Goal: Task Accomplishment & Management: Manage account settings

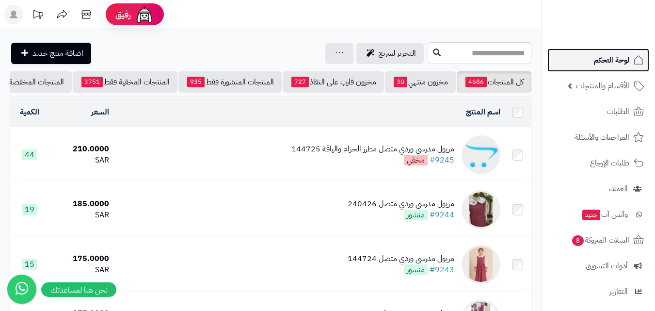
click at [609, 63] on span "لوحة التحكم" at bounding box center [611, 60] width 35 height 14
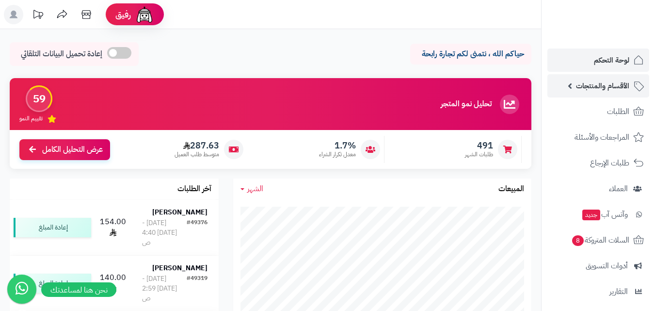
click at [590, 97] on link "الأقسام والمنتجات" at bounding box center [599, 85] width 102 height 23
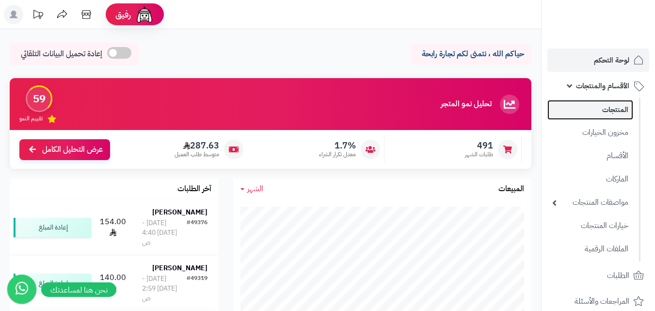
click at [606, 106] on link "المنتجات" at bounding box center [591, 110] width 86 height 20
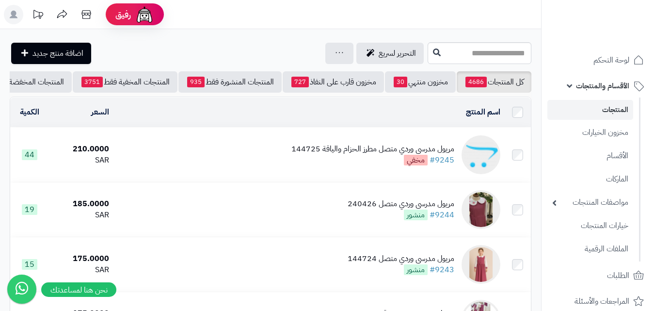
click at [314, 155] on div "مريول مدرسي وردي متصل مطرز الحزام والياقة 144725" at bounding box center [373, 149] width 163 height 11
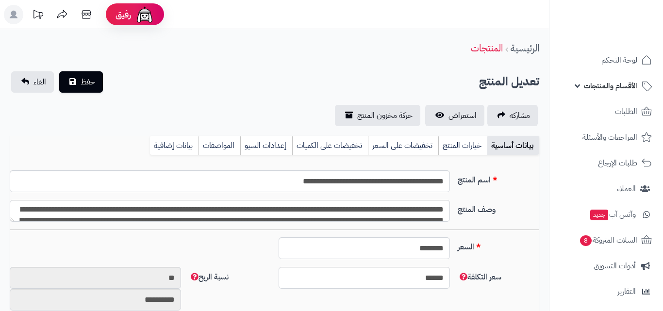
type input "******"
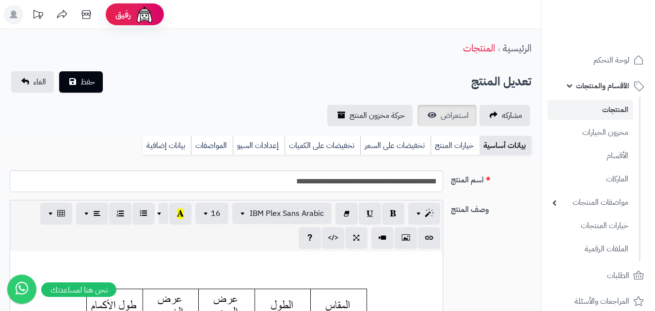
scroll to position [80, 0]
click at [459, 140] on link "خيارات المنتج" at bounding box center [455, 145] width 49 height 19
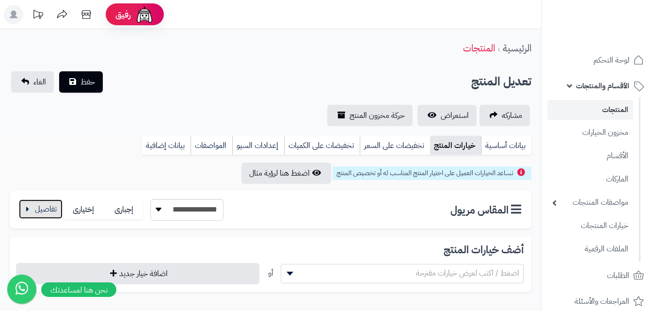
click at [49, 209] on button "button" at bounding box center [41, 208] width 44 height 19
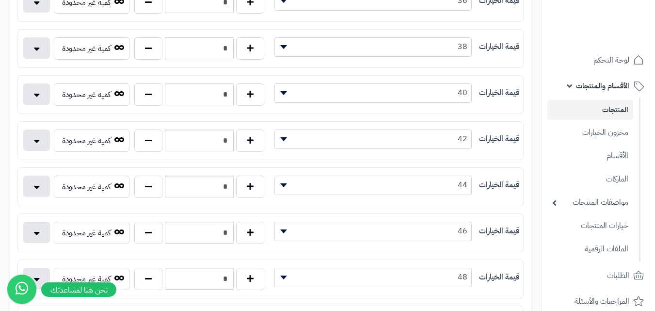
scroll to position [243, 0]
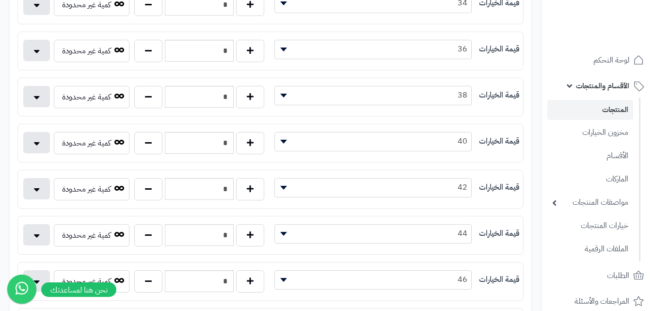
click at [606, 117] on link "المنتجات" at bounding box center [591, 110] width 86 height 20
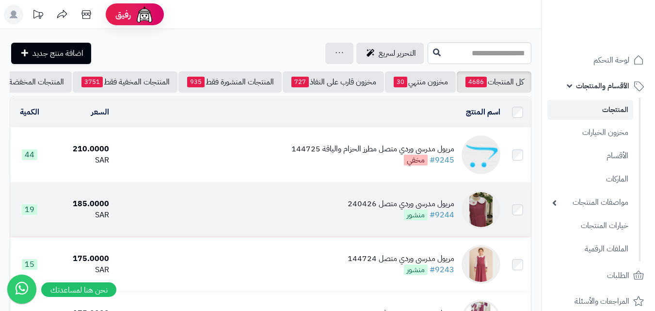
click at [411, 210] on div "مريول مدرسي وردي متصل 240426" at bounding box center [401, 203] width 107 height 11
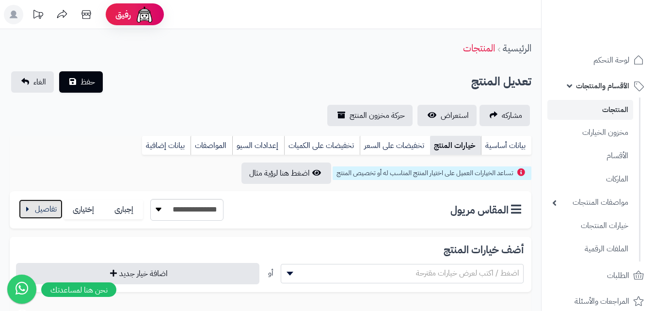
drag, startPoint x: 41, startPoint y: 210, endPoint x: 46, endPoint y: 212, distance: 5.1
click at [44, 211] on button "button" at bounding box center [41, 208] width 44 height 19
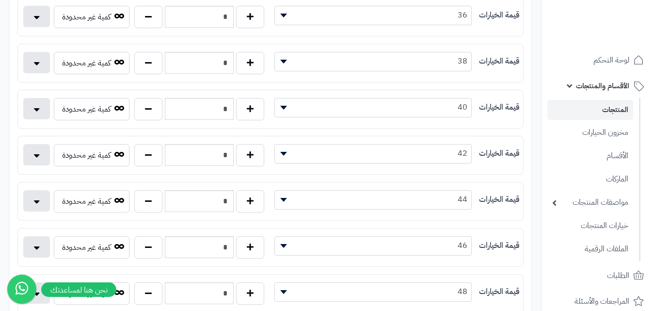
scroll to position [340, 0]
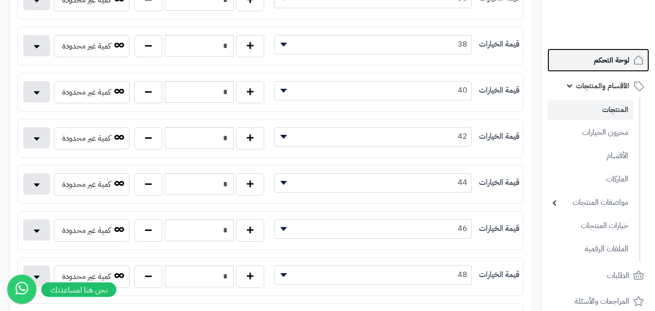
click at [591, 61] on link "لوحة التحكم" at bounding box center [599, 60] width 102 height 23
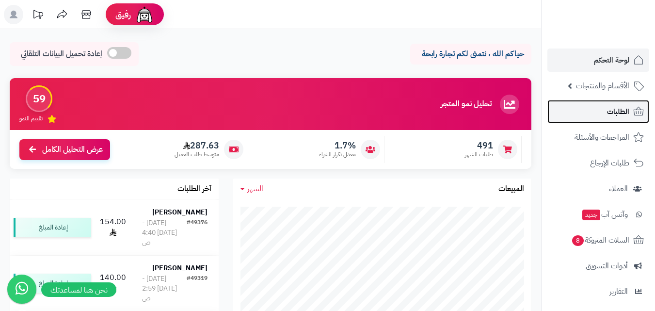
click at [622, 108] on span "الطلبات" at bounding box center [618, 112] width 22 height 14
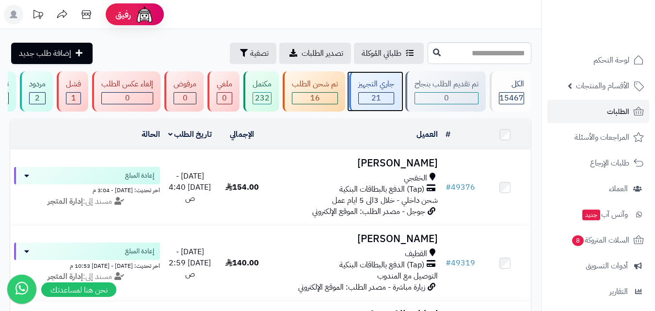
click at [381, 102] on span "21" at bounding box center [377, 98] width 10 height 12
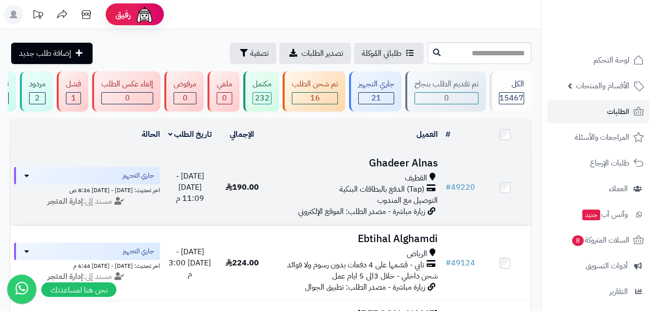
click at [384, 164] on h3 "Ghadeer Alnas" at bounding box center [355, 163] width 166 height 11
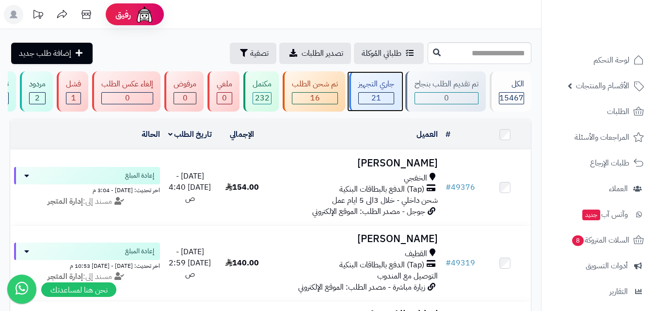
click at [367, 89] on div "جاري التجهيز" at bounding box center [377, 84] width 36 height 11
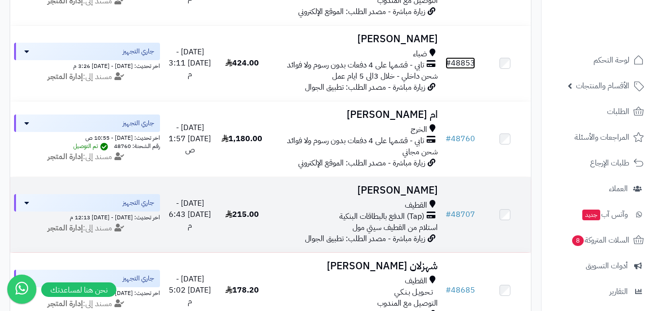
scroll to position [437, 0]
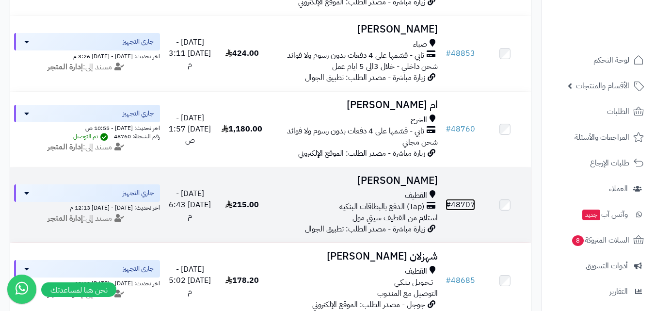
drag, startPoint x: 463, startPoint y: 205, endPoint x: 474, endPoint y: 209, distance: 11.5
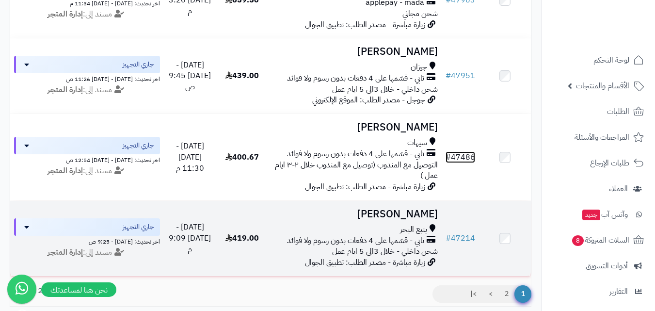
scroll to position [1407, 0]
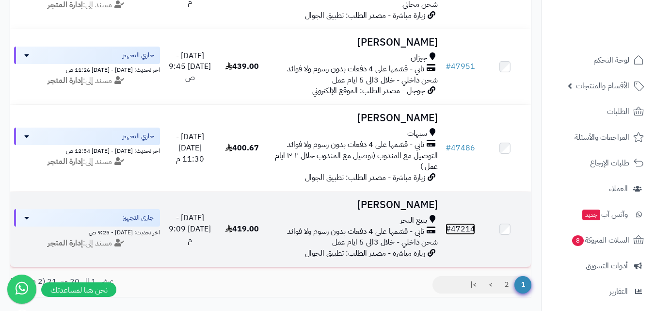
drag, startPoint x: 471, startPoint y: 229, endPoint x: 463, endPoint y: 230, distance: 8.0
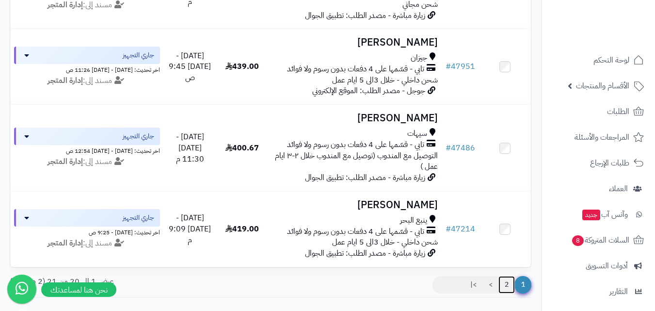
click at [505, 294] on link "2" at bounding box center [507, 284] width 16 height 17
click at [507, 294] on link "2" at bounding box center [507, 284] width 16 height 17
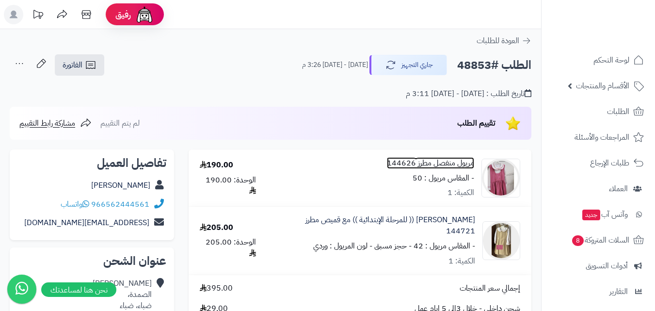
click at [449, 165] on link "مريول منفصل مطرز 144626" at bounding box center [430, 163] width 87 height 11
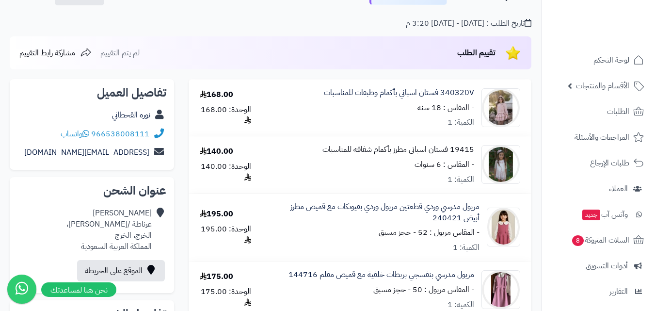
scroll to position [49, 0]
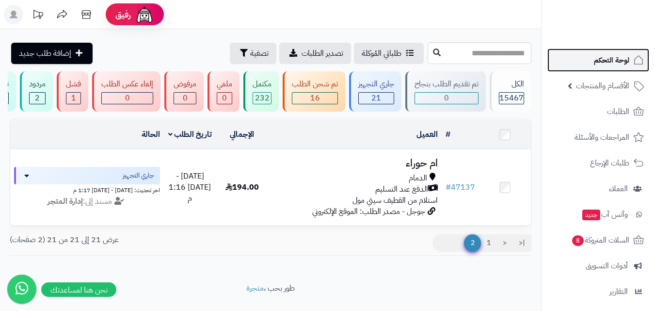
click at [622, 49] on link "لوحة التحكم" at bounding box center [599, 60] width 102 height 23
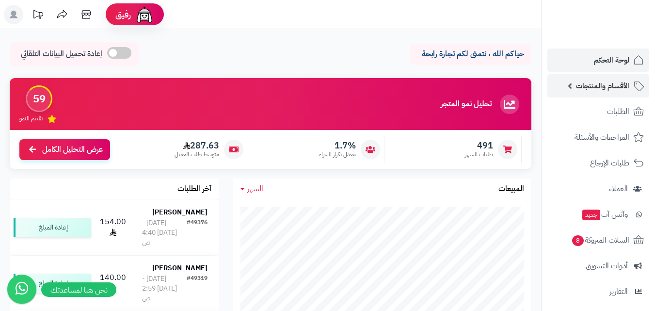
click at [613, 92] on span "الأقسام والمنتجات" at bounding box center [602, 86] width 53 height 14
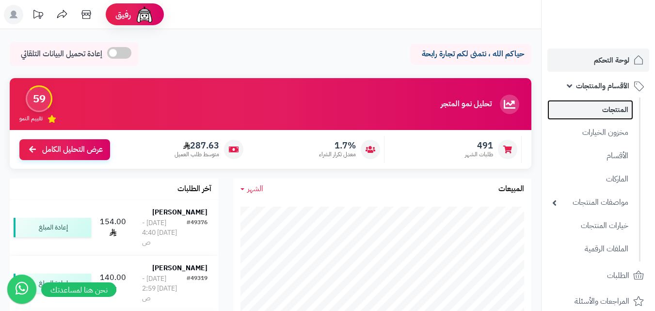
click at [611, 111] on link "المنتجات" at bounding box center [591, 110] width 86 height 20
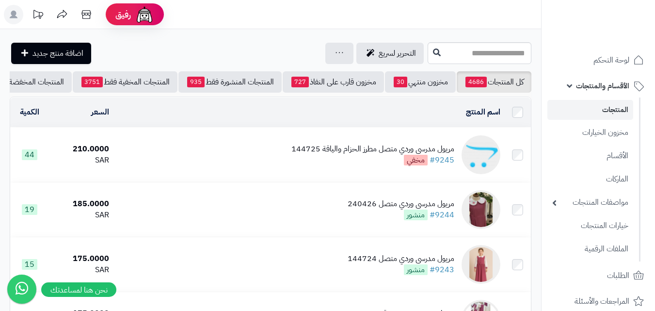
click at [373, 210] on div "مريول مدرسي وردي متصل 240426" at bounding box center [401, 203] width 107 height 11
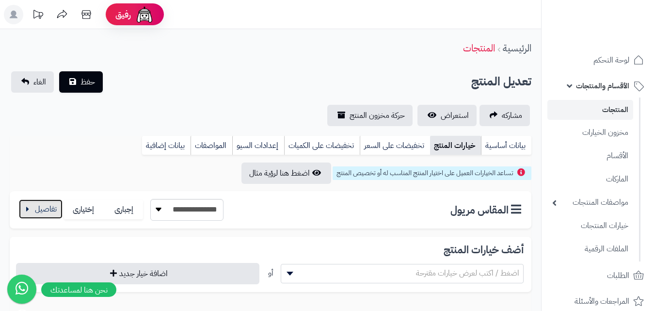
click at [37, 202] on button "button" at bounding box center [41, 208] width 44 height 19
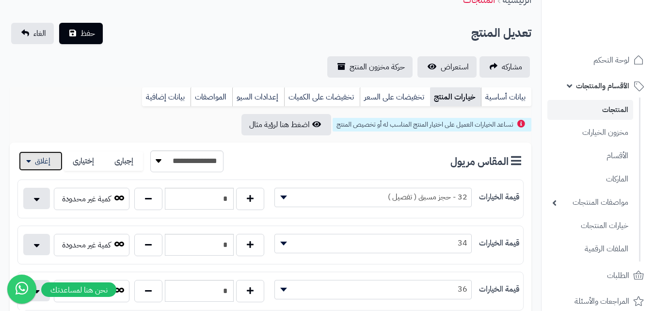
scroll to position [97, 0]
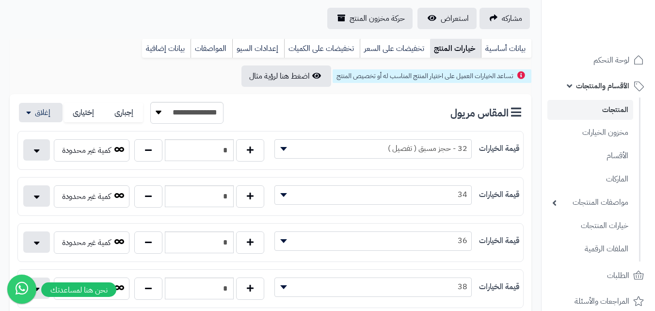
click at [163, 199] on div "*" at bounding box center [199, 196] width 135 height 22
click at [151, 200] on button "button" at bounding box center [148, 196] width 28 height 22
click at [151, 205] on button "button" at bounding box center [148, 196] width 28 height 22
type input "*"
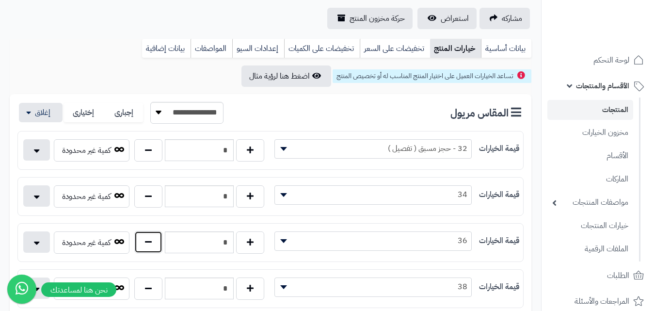
click at [151, 238] on button "button" at bounding box center [148, 242] width 28 height 22
type input "*"
click at [151, 238] on button "button" at bounding box center [148, 242] width 28 height 22
click at [148, 279] on button "button" at bounding box center [148, 288] width 28 height 22
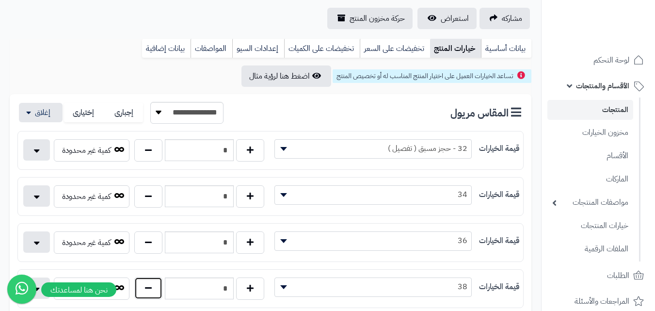
click at [148, 279] on button "button" at bounding box center [148, 288] width 28 height 22
type input "*"
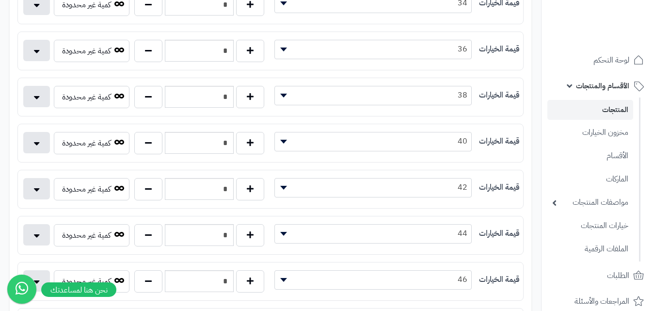
scroll to position [291, 0]
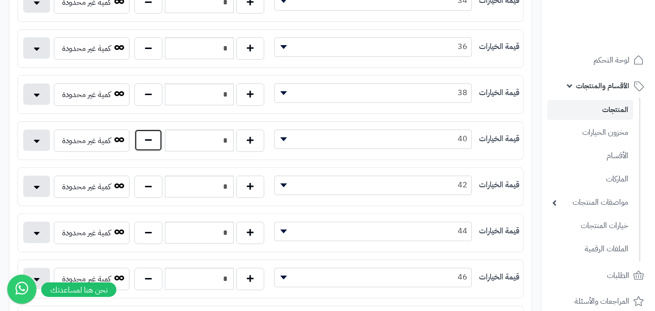
click at [146, 140] on button "button" at bounding box center [148, 140] width 28 height 22
type input "*"
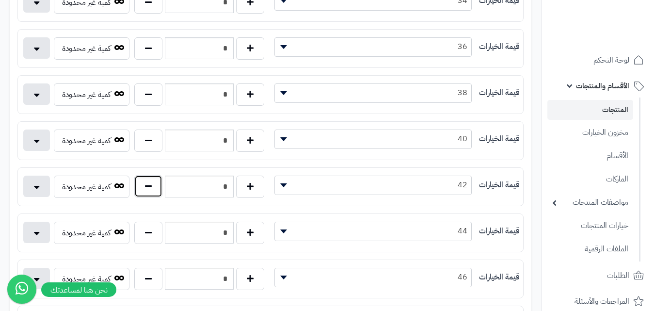
click at [147, 188] on button "button" at bounding box center [148, 186] width 28 height 22
type input "*"
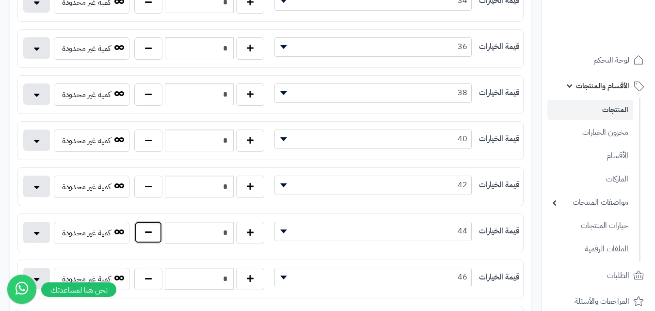
click at [148, 240] on button "button" at bounding box center [148, 232] width 28 height 22
type input "*"
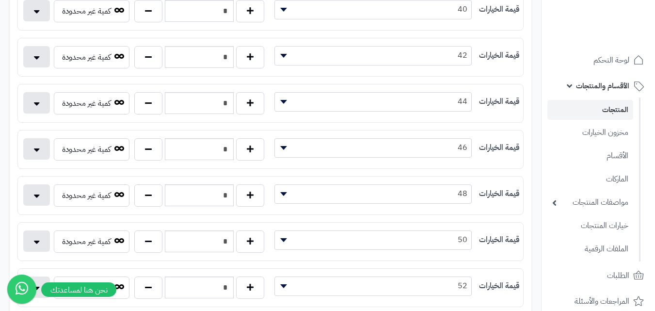
scroll to position [437, 0]
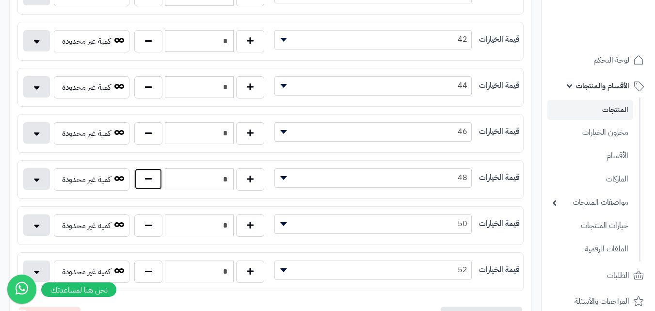
click at [153, 185] on button "button" at bounding box center [148, 179] width 28 height 22
type input "*"
click at [148, 236] on button "button" at bounding box center [148, 225] width 28 height 22
type input "*"
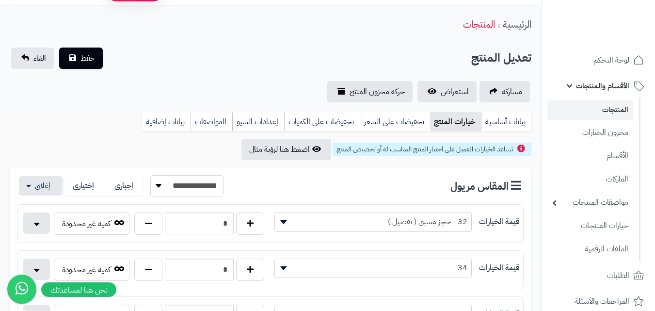
scroll to position [0, 0]
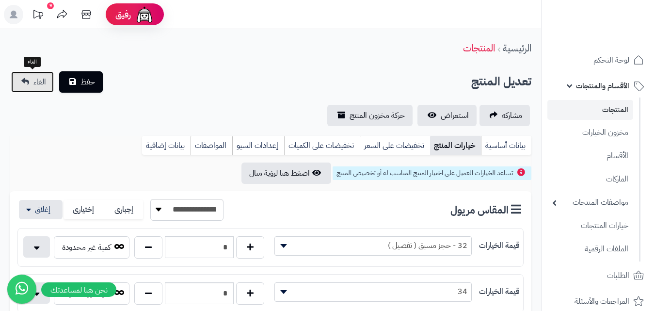
click at [41, 79] on span "الغاء" at bounding box center [39, 82] width 13 height 12
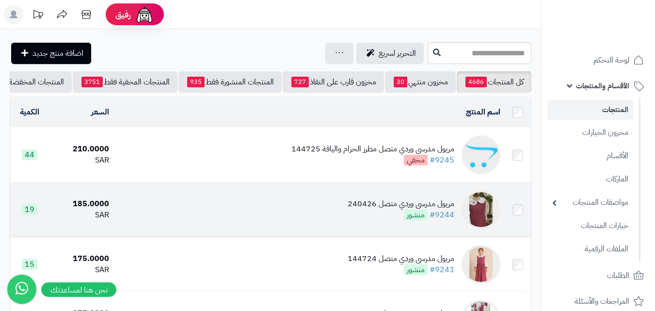
click at [339, 211] on td "مريول مدرسي وردي متصل 240426 #9244 منشور" at bounding box center [309, 209] width 392 height 54
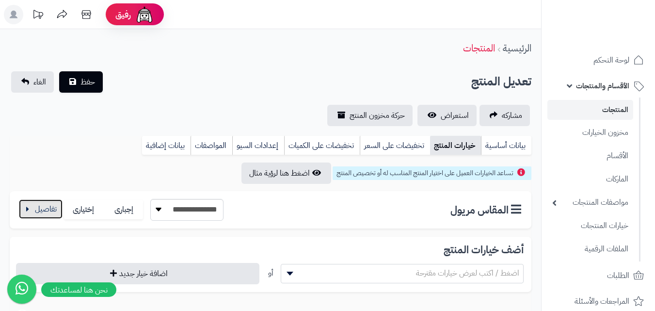
click at [48, 212] on button "button" at bounding box center [41, 208] width 44 height 19
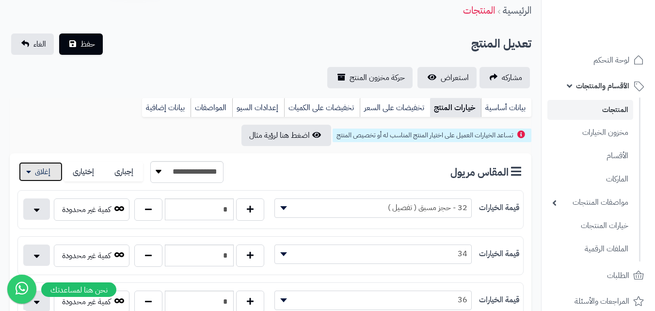
scroll to position [97, 0]
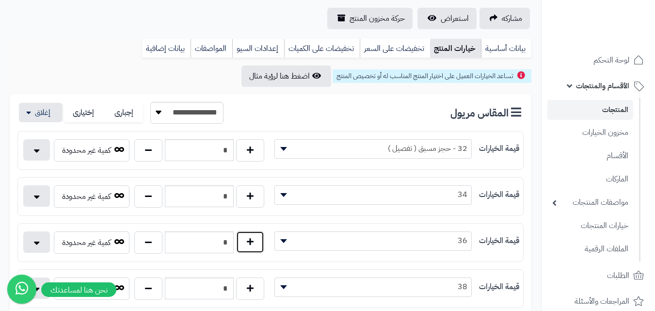
click at [258, 243] on button "button" at bounding box center [250, 242] width 28 height 22
type input "*"
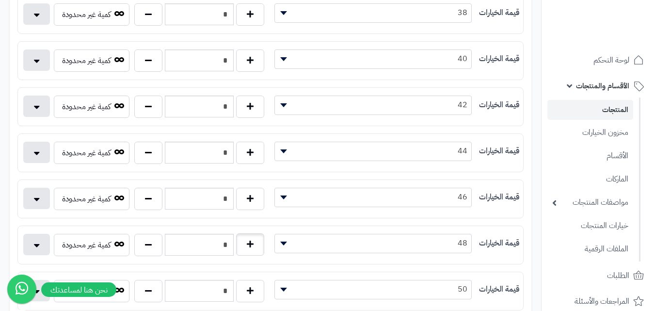
scroll to position [388, 0]
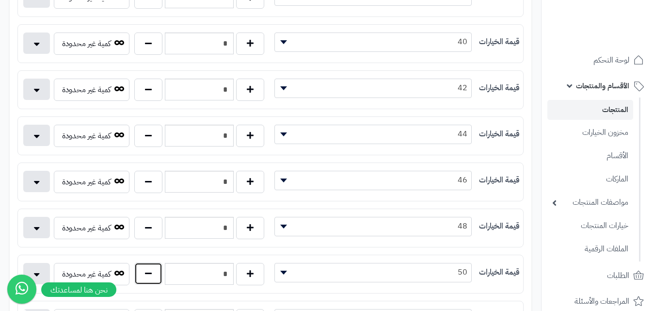
click at [155, 279] on button "button" at bounding box center [148, 273] width 28 height 22
type input "*"
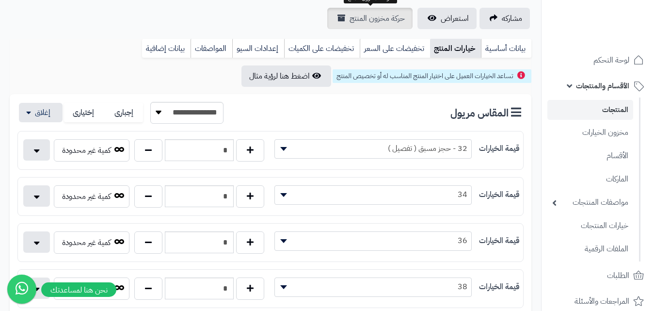
scroll to position [0, 0]
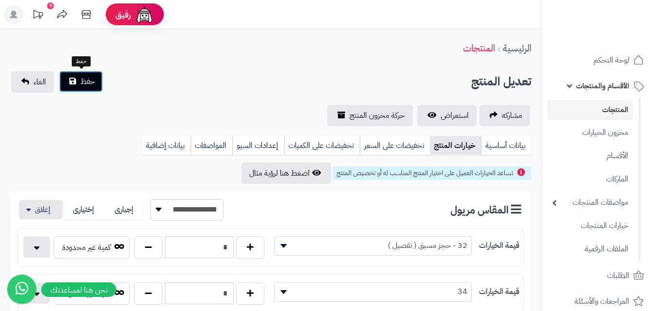
click at [83, 83] on span "حفظ" at bounding box center [88, 82] width 15 height 12
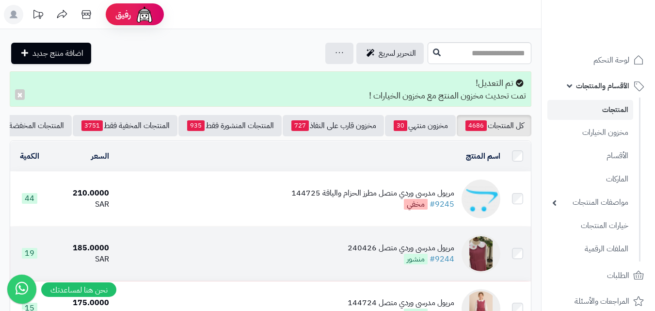
click at [279, 254] on td "مريول مدرسي وردي متصل 240426 #9244 منشور" at bounding box center [309, 254] width 392 height 54
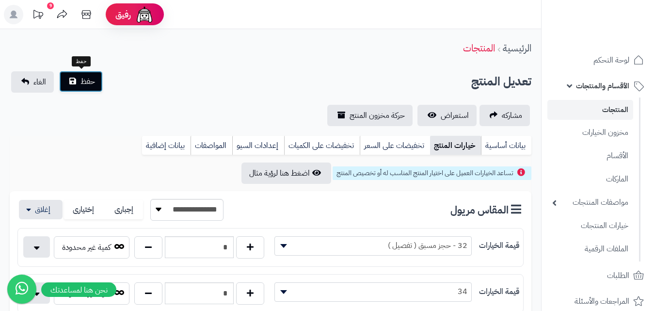
click at [72, 83] on button "حفظ" at bounding box center [81, 81] width 44 height 21
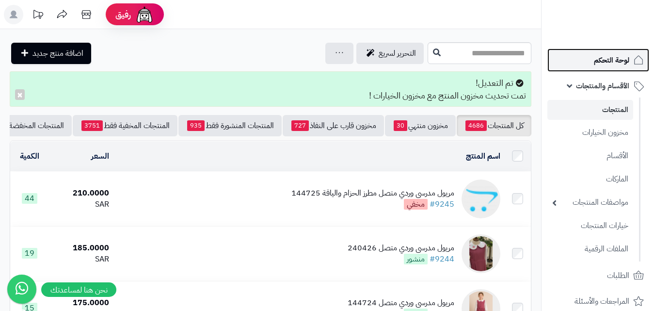
click at [606, 64] on span "لوحة التحكم" at bounding box center [611, 60] width 35 height 14
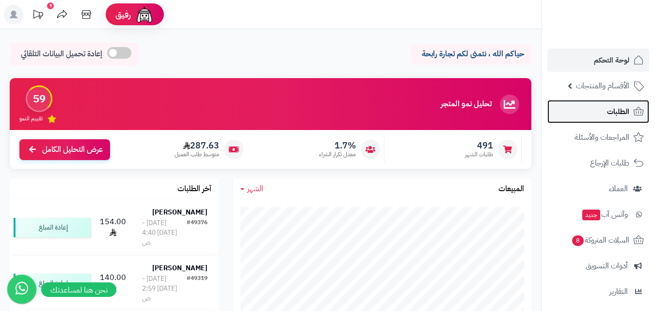
click at [598, 111] on link "الطلبات" at bounding box center [599, 111] width 102 height 23
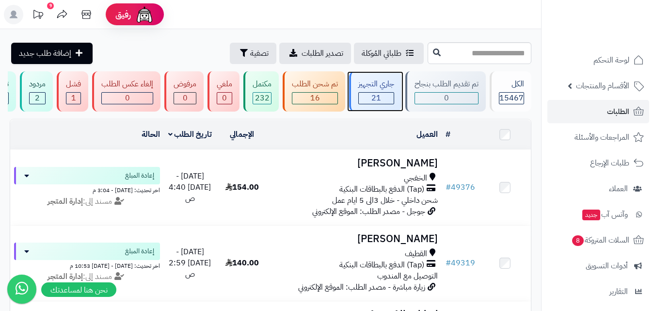
click at [378, 102] on span "21" at bounding box center [377, 98] width 10 height 12
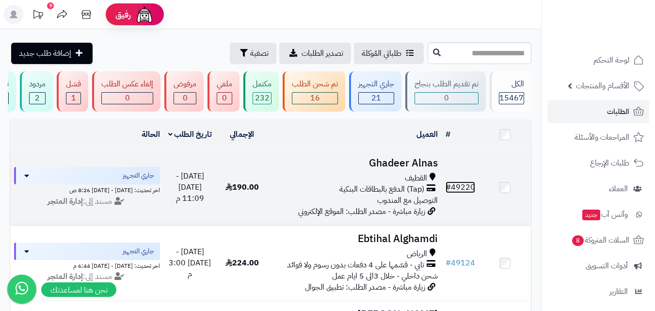
click at [448, 193] on span "#" at bounding box center [448, 187] width 5 height 12
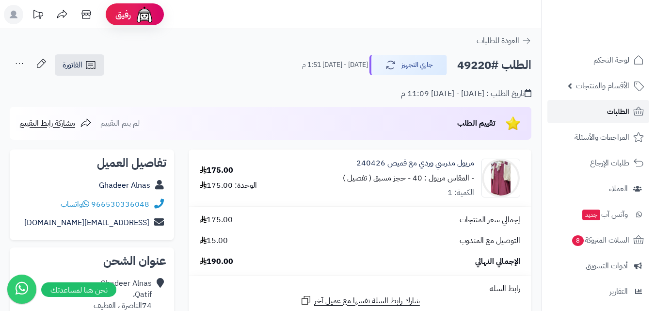
click at [617, 118] on link "الطلبات" at bounding box center [599, 111] width 102 height 23
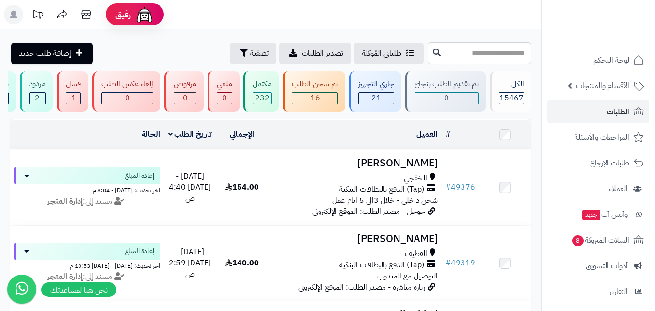
click at [424, 245] on h3 "Hawra AlGhazwi" at bounding box center [355, 238] width 166 height 11
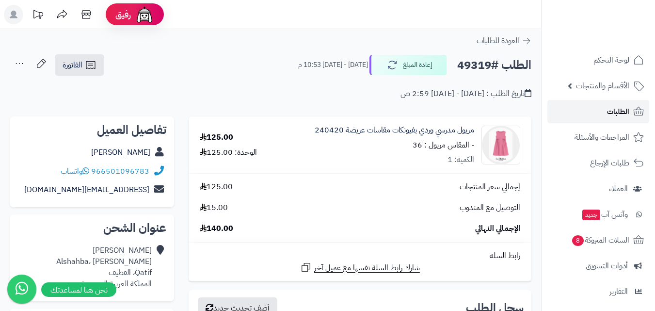
click at [591, 118] on link "الطلبات" at bounding box center [599, 111] width 102 height 23
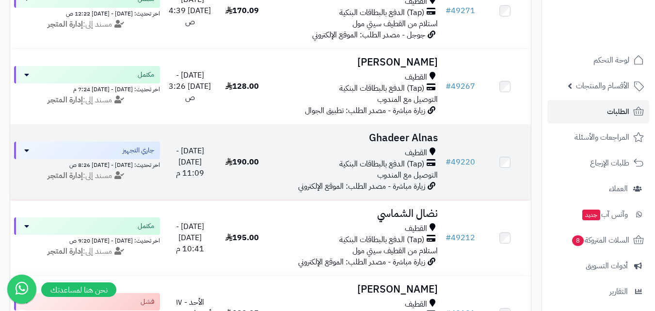
scroll to position [340, 0]
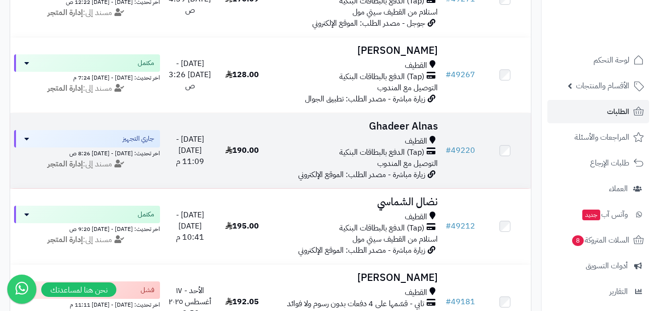
click at [403, 143] on div "القطيف" at bounding box center [355, 141] width 166 height 11
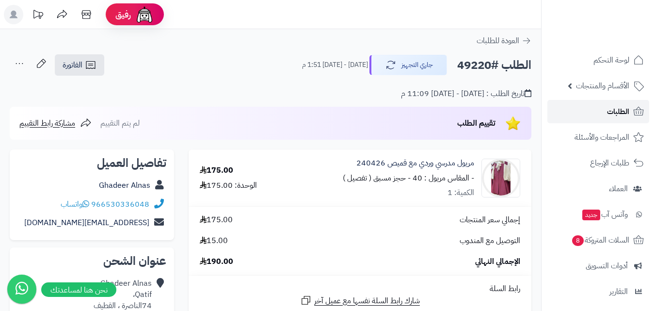
click at [621, 110] on span "الطلبات" at bounding box center [618, 112] width 22 height 14
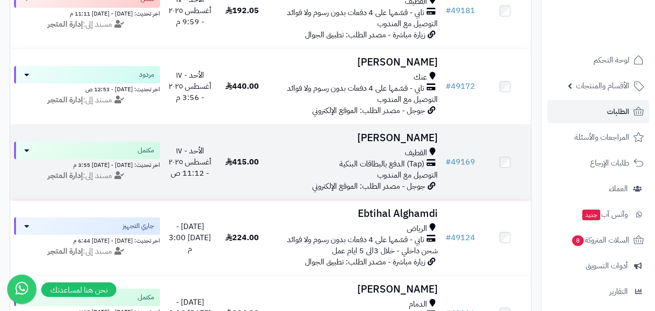
scroll to position [679, 0]
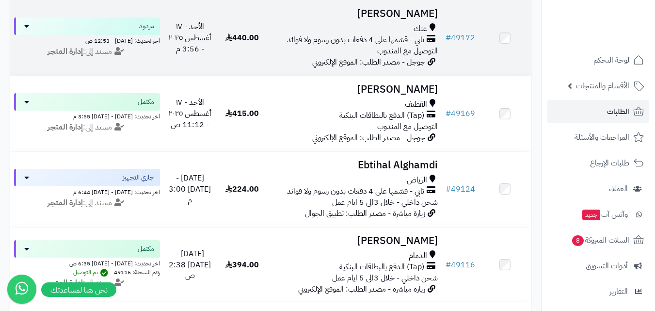
click at [397, 34] on div "عنك" at bounding box center [355, 28] width 166 height 11
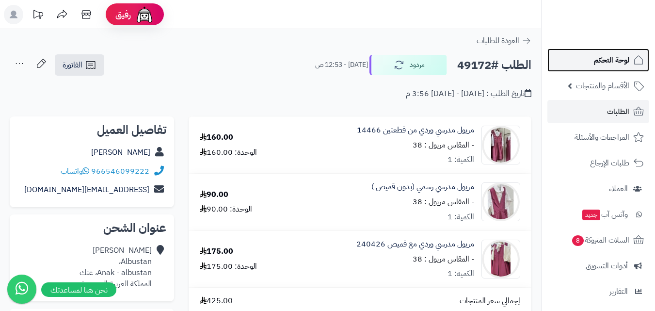
click at [609, 67] on link "لوحة التحكم" at bounding box center [599, 60] width 102 height 23
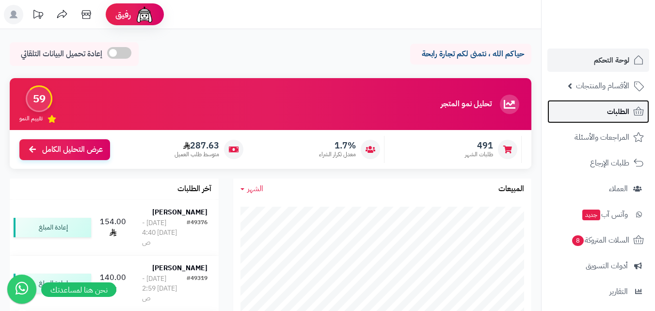
click at [613, 112] on span "الطلبات" at bounding box center [618, 112] width 22 height 14
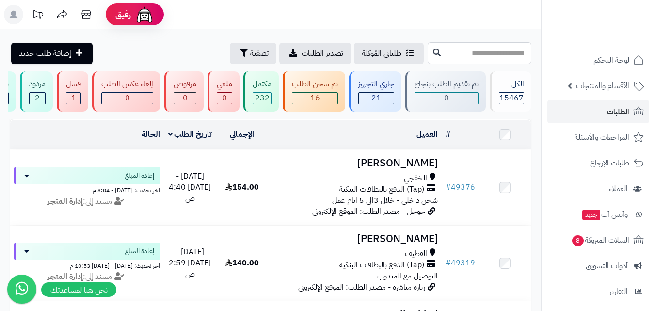
click at [483, 60] on input "text" at bounding box center [480, 53] width 104 height 22
type input "*"
type input "******"
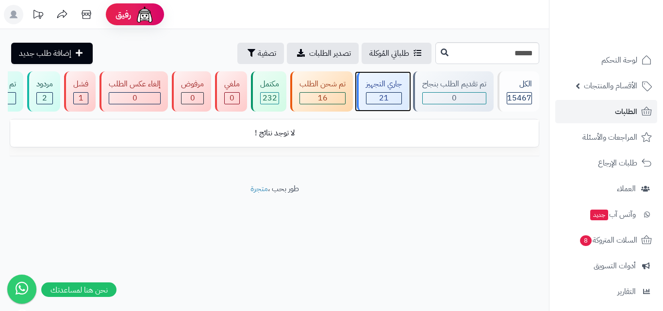
click at [376, 90] on div "جاري التجهيز 21" at bounding box center [383, 91] width 52 height 40
click at [504, 59] on input "******" at bounding box center [487, 53] width 104 height 22
type input "**"
click at [499, 55] on input "**" at bounding box center [487, 53] width 104 height 22
click at [500, 55] on input "**" at bounding box center [487, 53] width 104 height 22
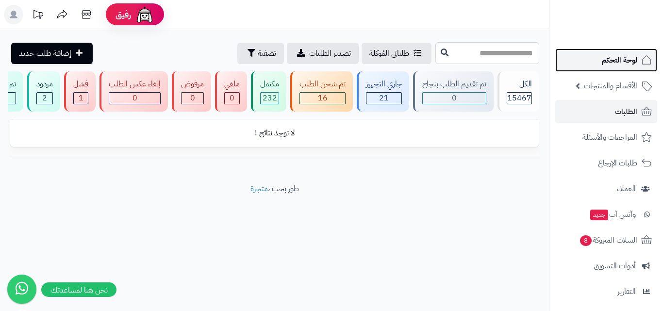
click at [644, 63] on icon at bounding box center [646, 60] width 12 height 12
